Goal: Task Accomplishment & Management: Manage account settings

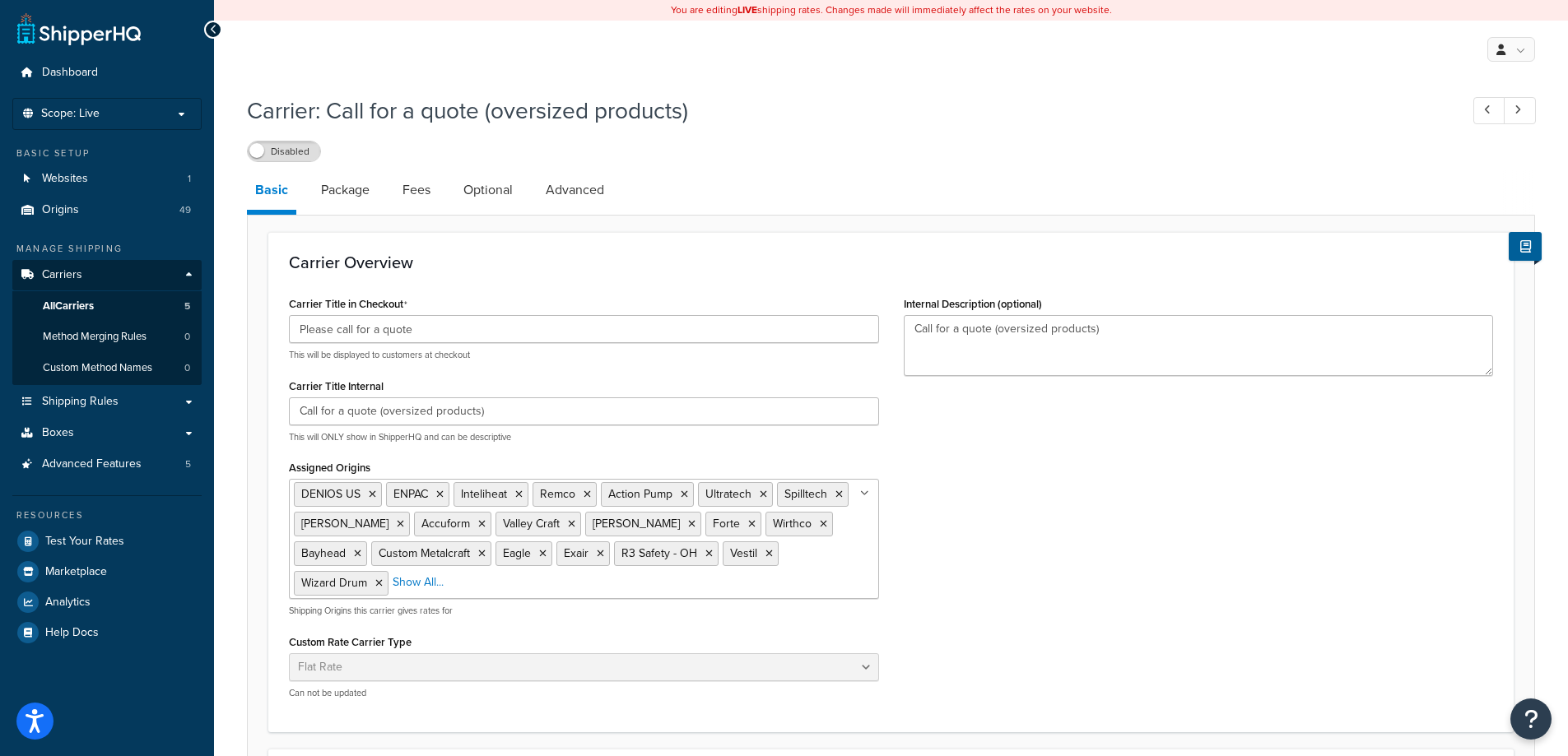
select select "flat"
click at [93, 302] on span "All Carriers" at bounding box center [69, 307] width 51 height 14
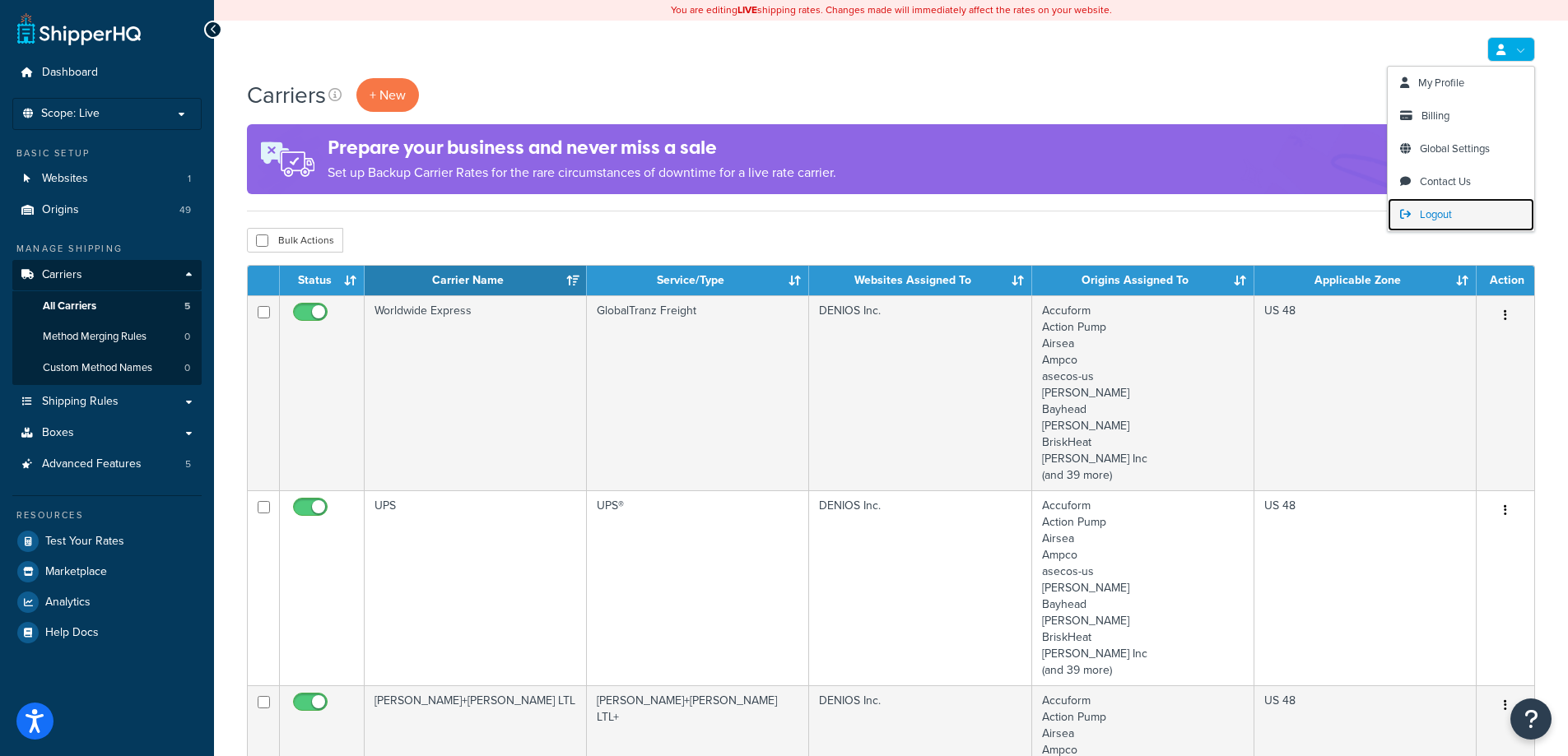
click at [1415, 218] on link "Logout" at bounding box center [1461, 214] width 147 height 32
